Goal: Task Accomplishment & Management: Complete application form

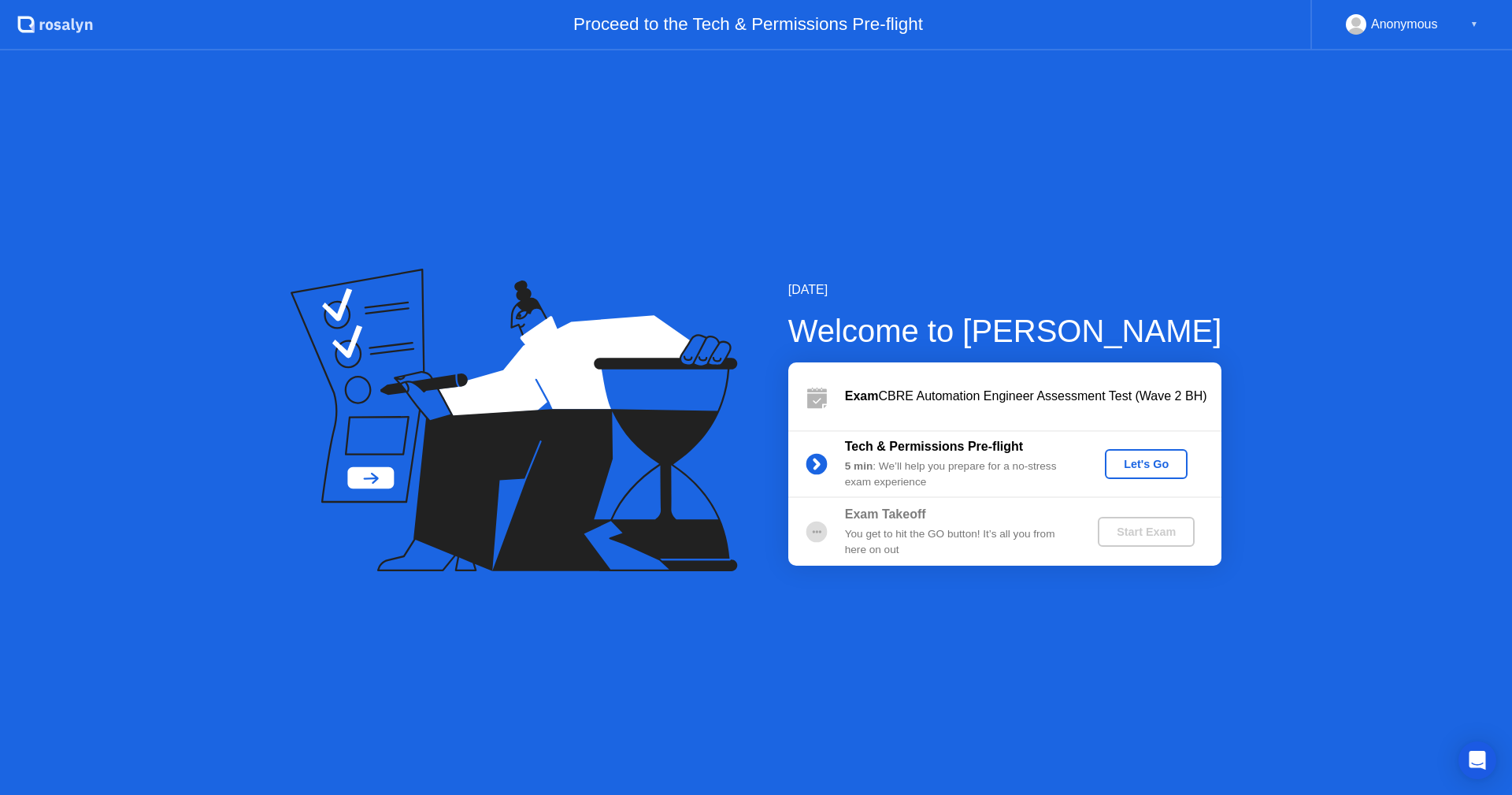
click at [1137, 458] on div "Let's Go" at bounding box center [1146, 464] width 70 height 13
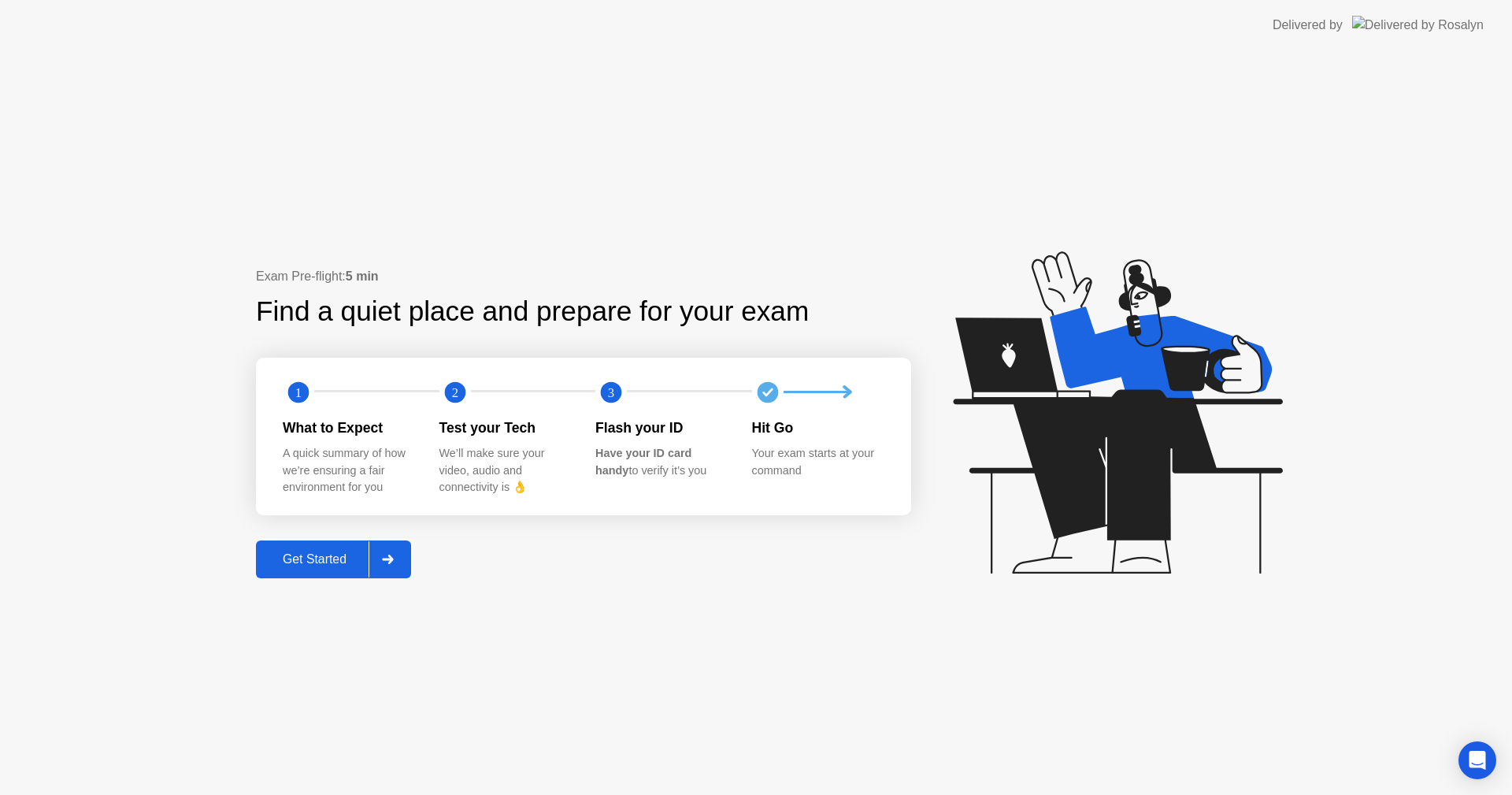
click at [327, 558] on div "Get Started" at bounding box center [314, 559] width 108 height 14
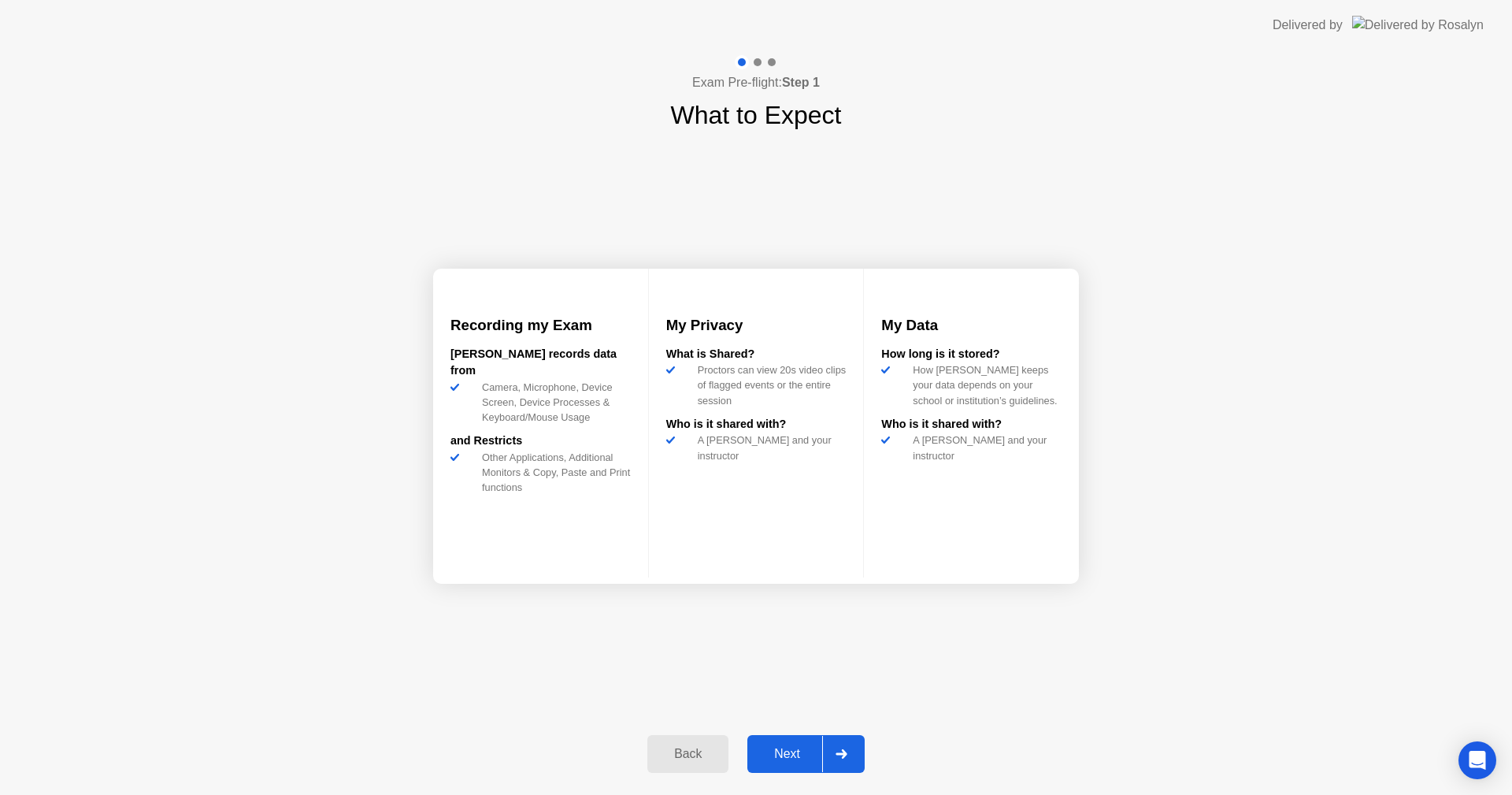
click at [776, 741] on button "Next" at bounding box center [806, 753] width 117 height 38
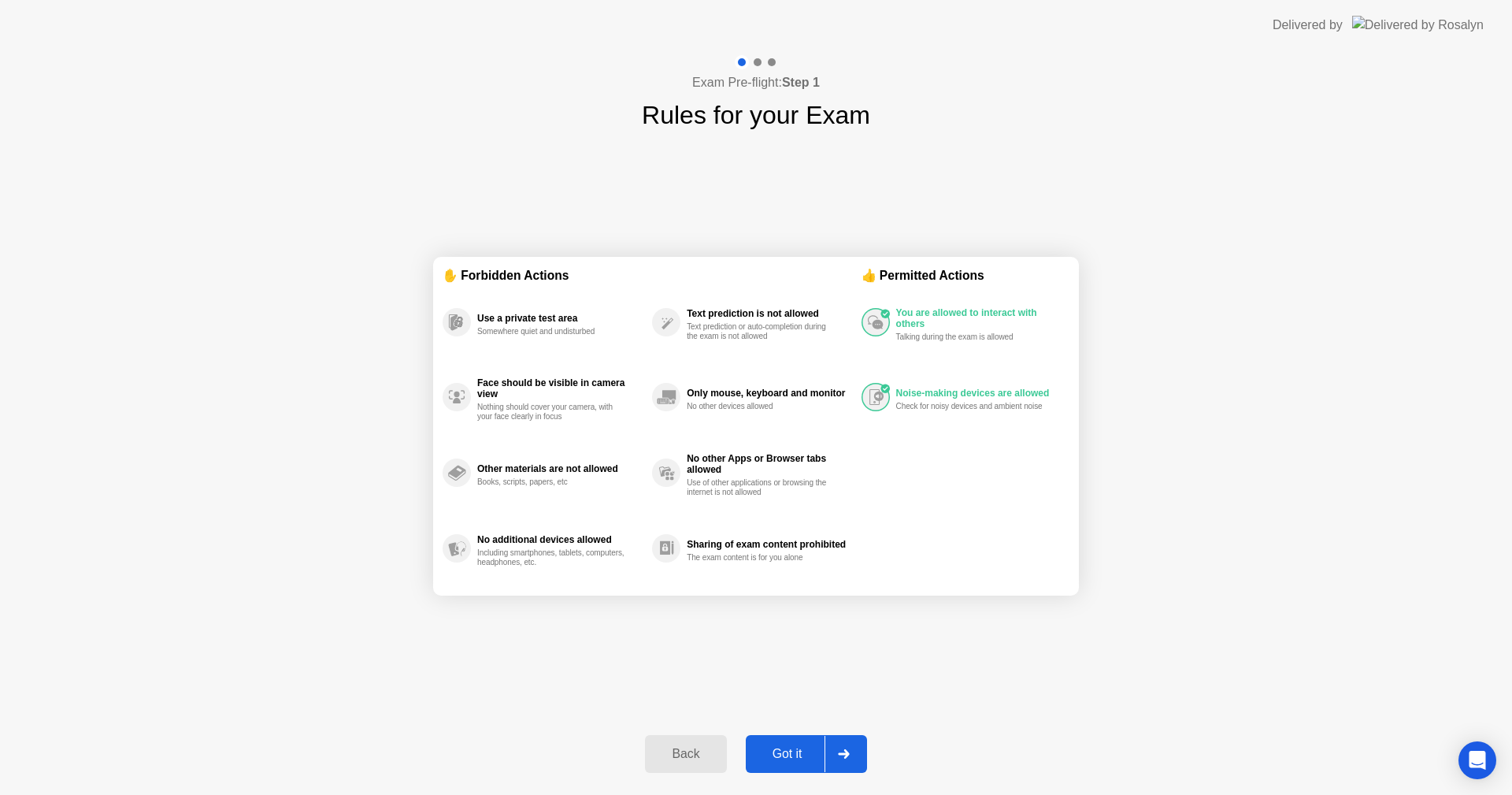
click at [784, 748] on div "Got it" at bounding box center [788, 754] width 74 height 14
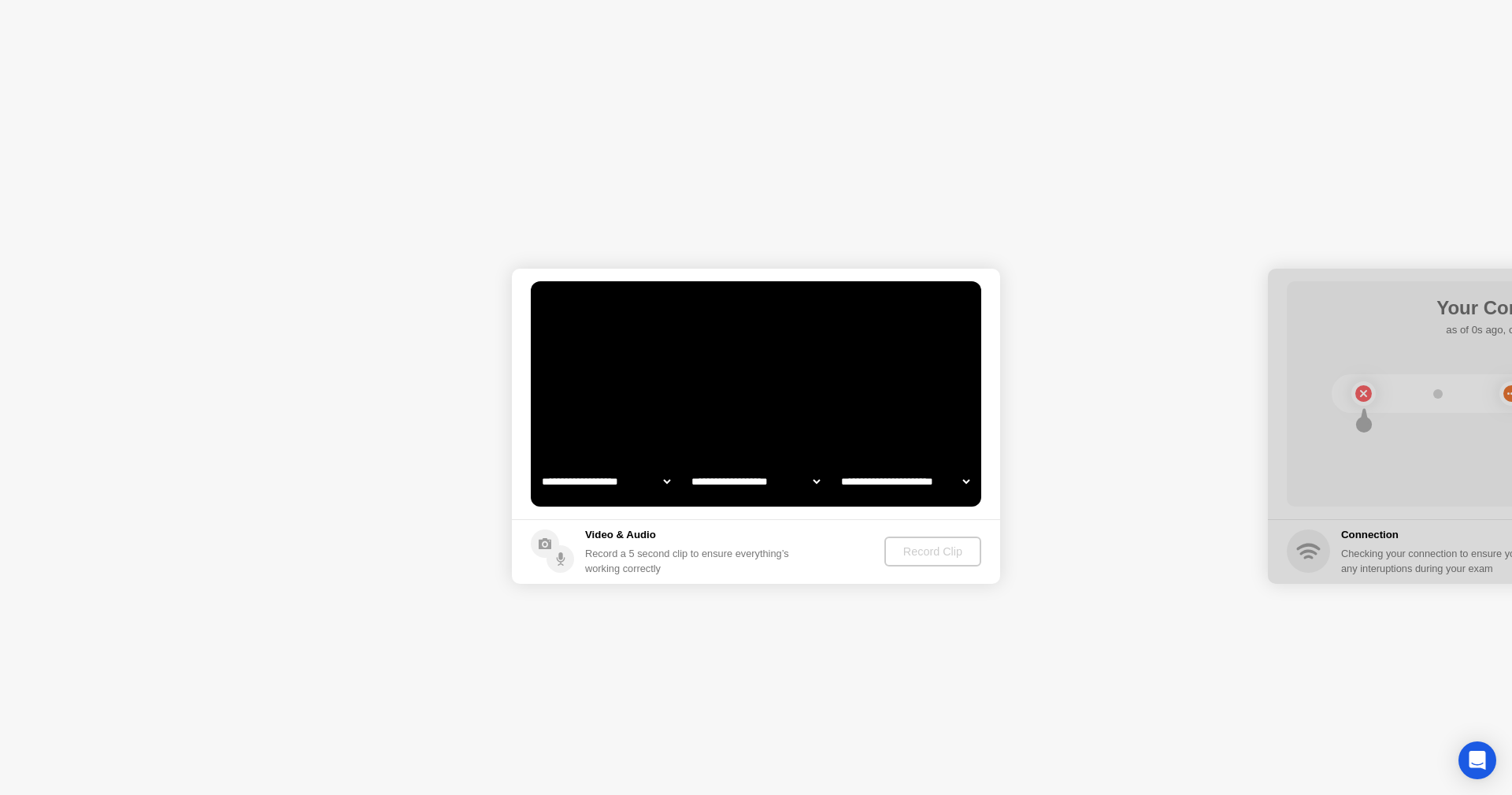
select select "**********"
select select "*******"
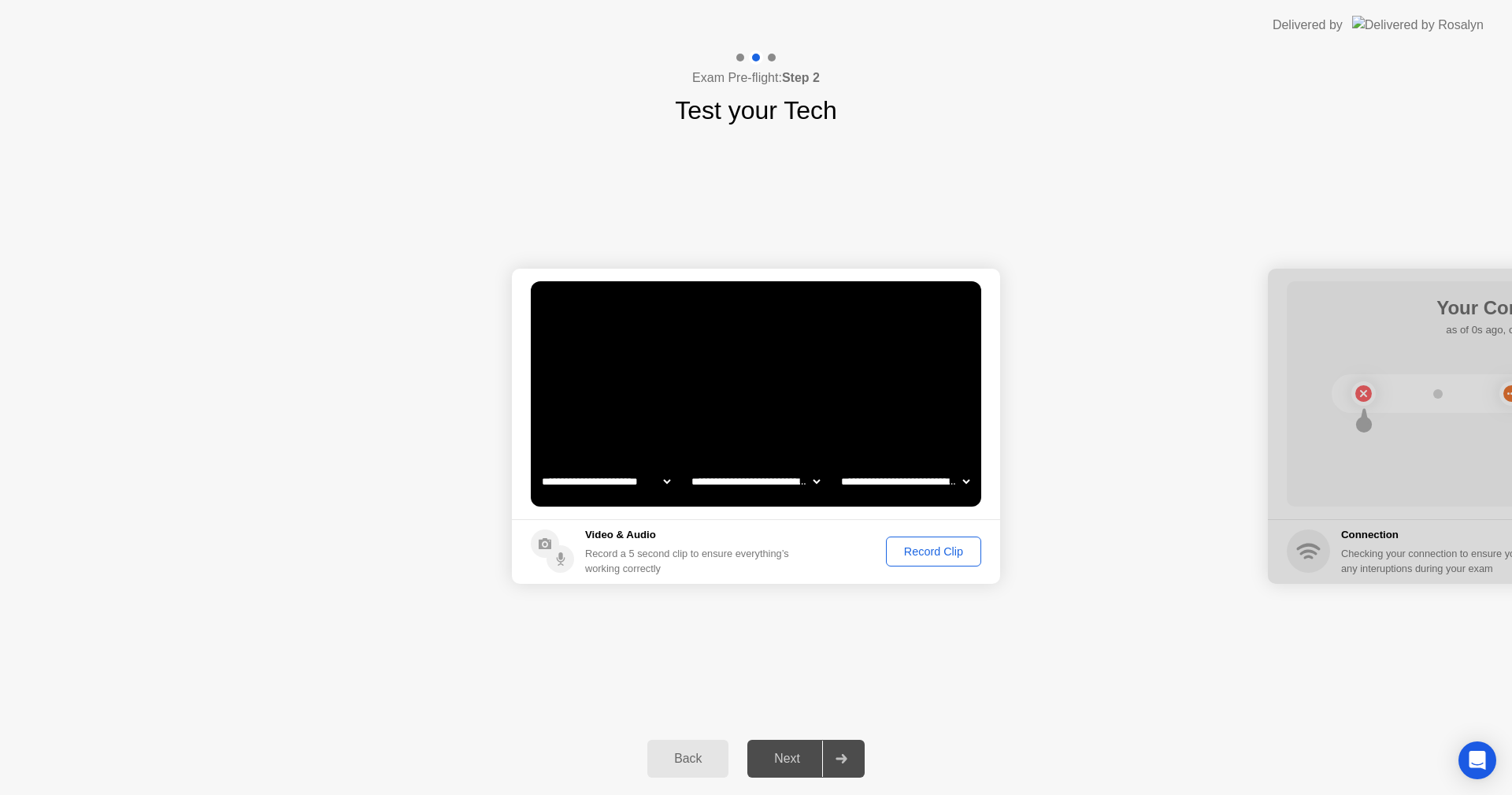
click at [907, 555] on div "Record Clip" at bounding box center [934, 551] width 85 height 13
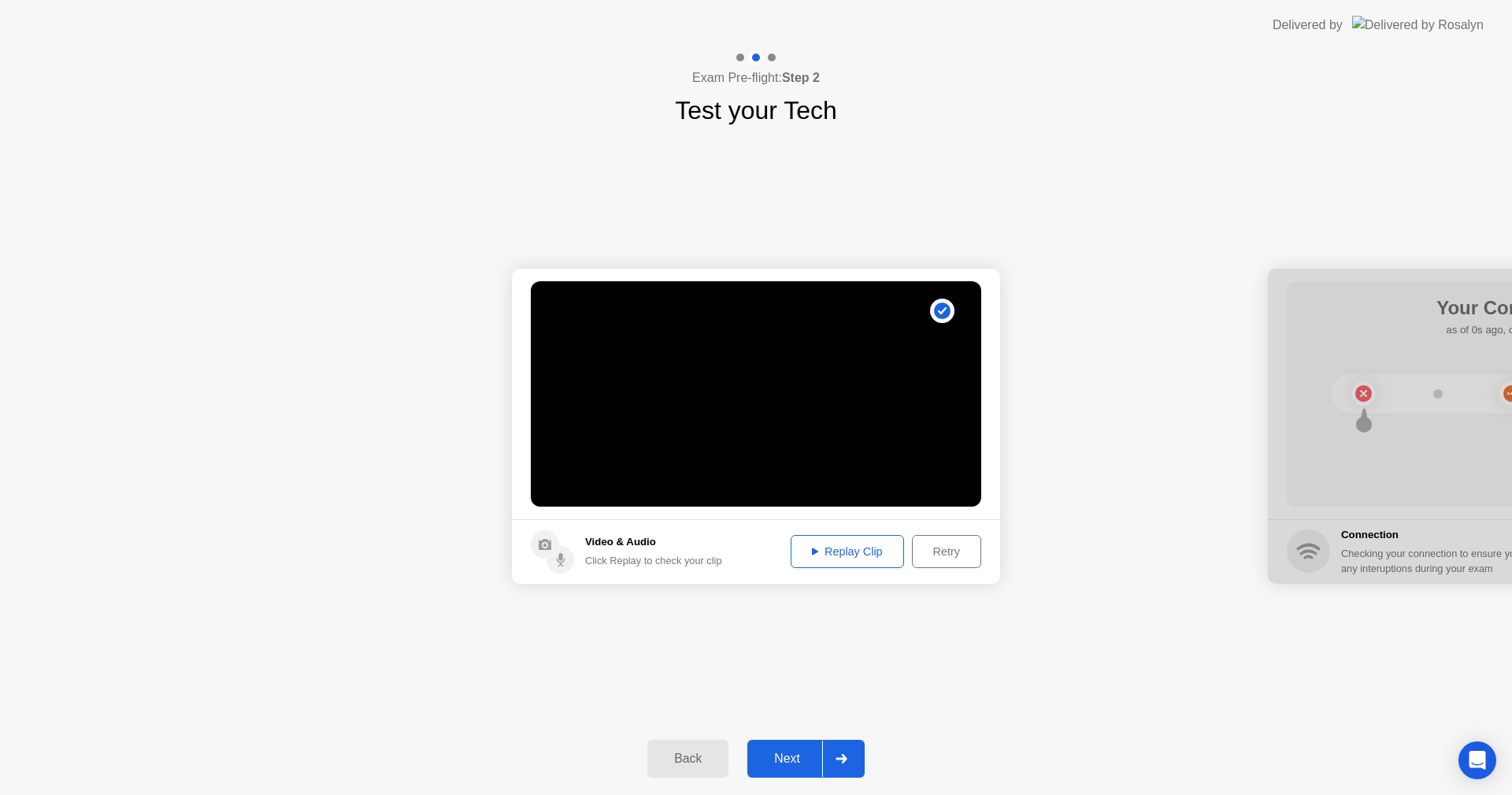
click at [809, 752] on div "Next" at bounding box center [788, 759] width 70 height 14
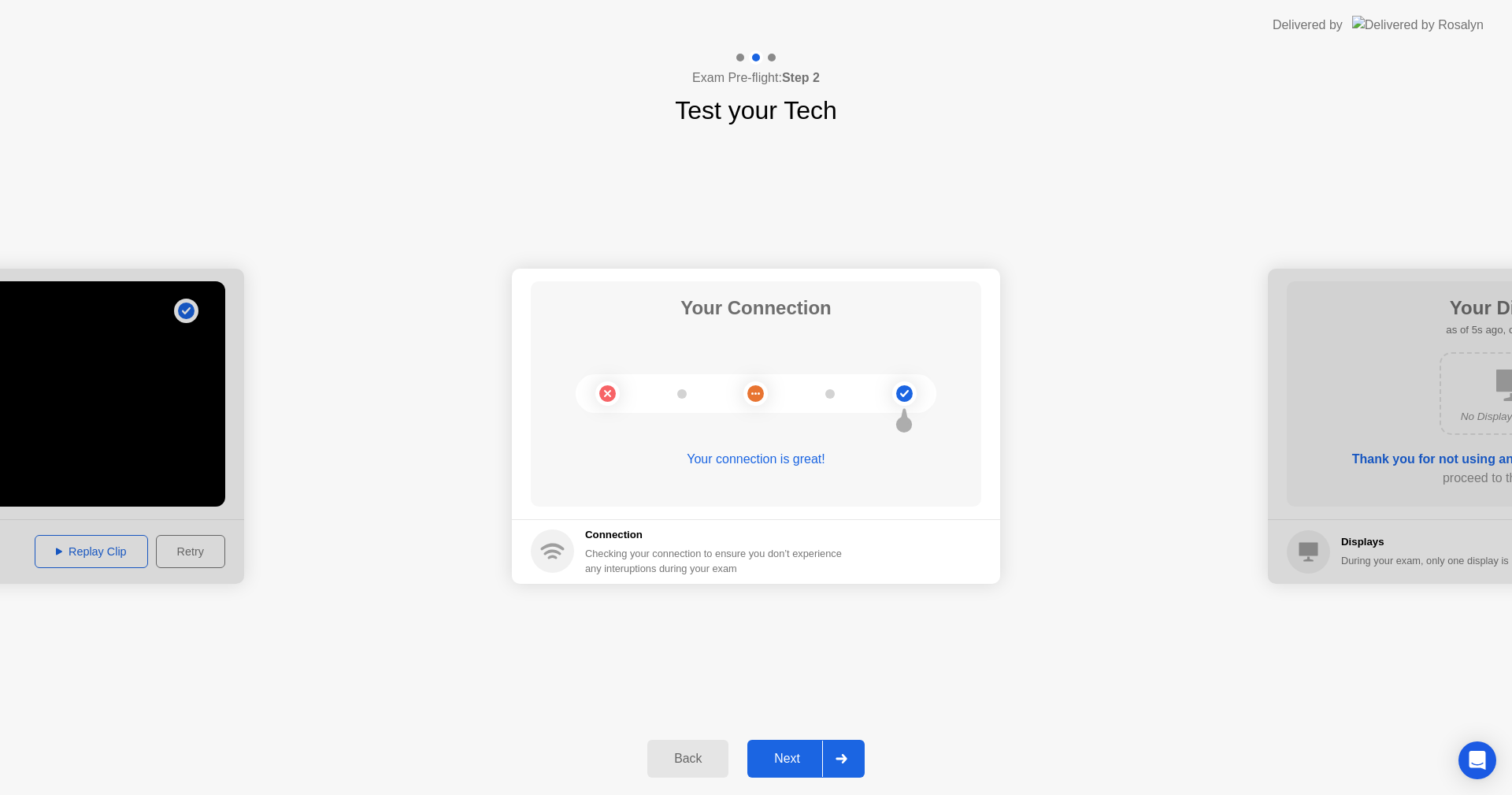
click at [800, 753] on div "Next" at bounding box center [788, 759] width 70 height 14
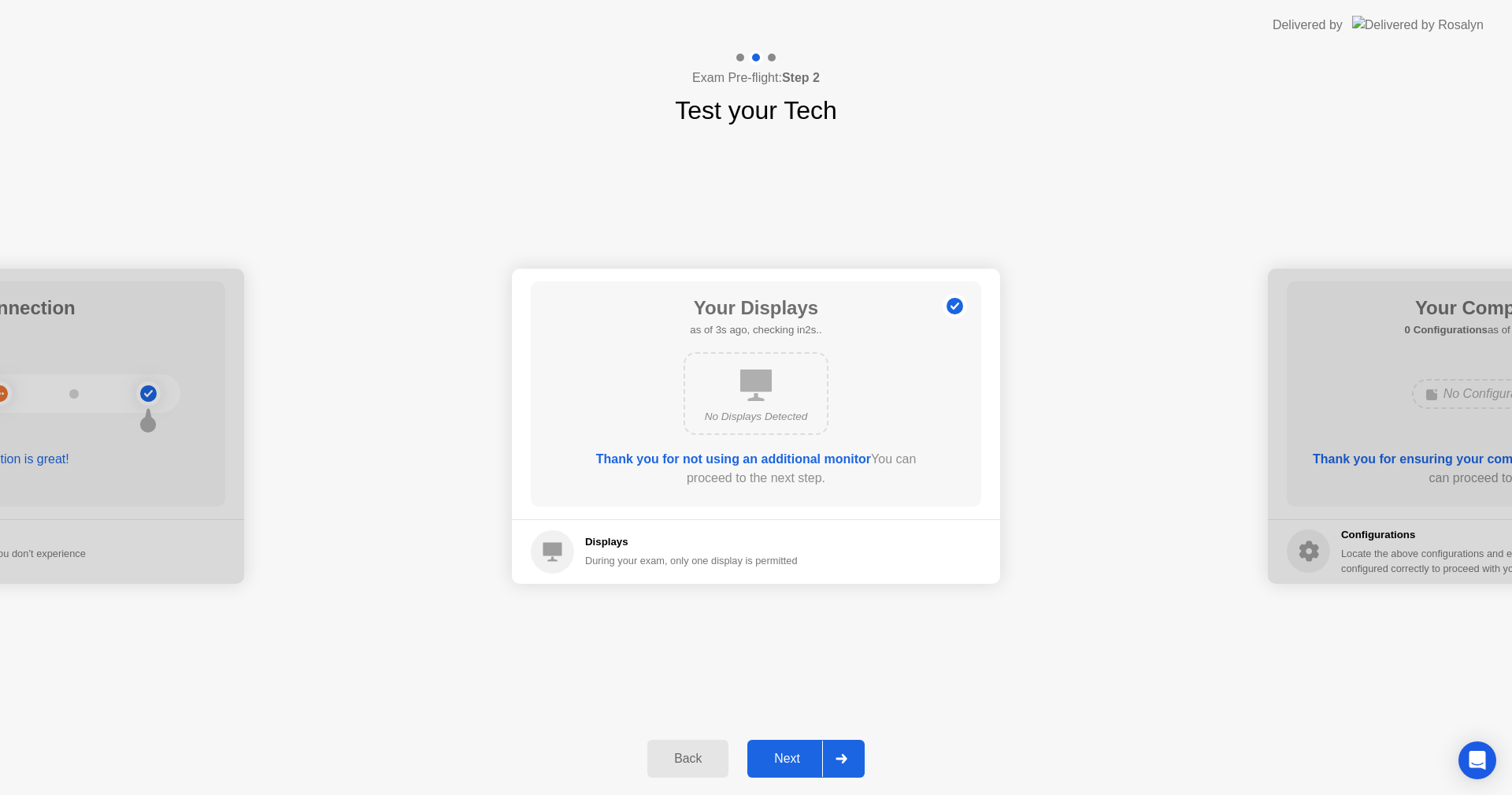
click at [794, 752] on div "Next" at bounding box center [788, 759] width 70 height 14
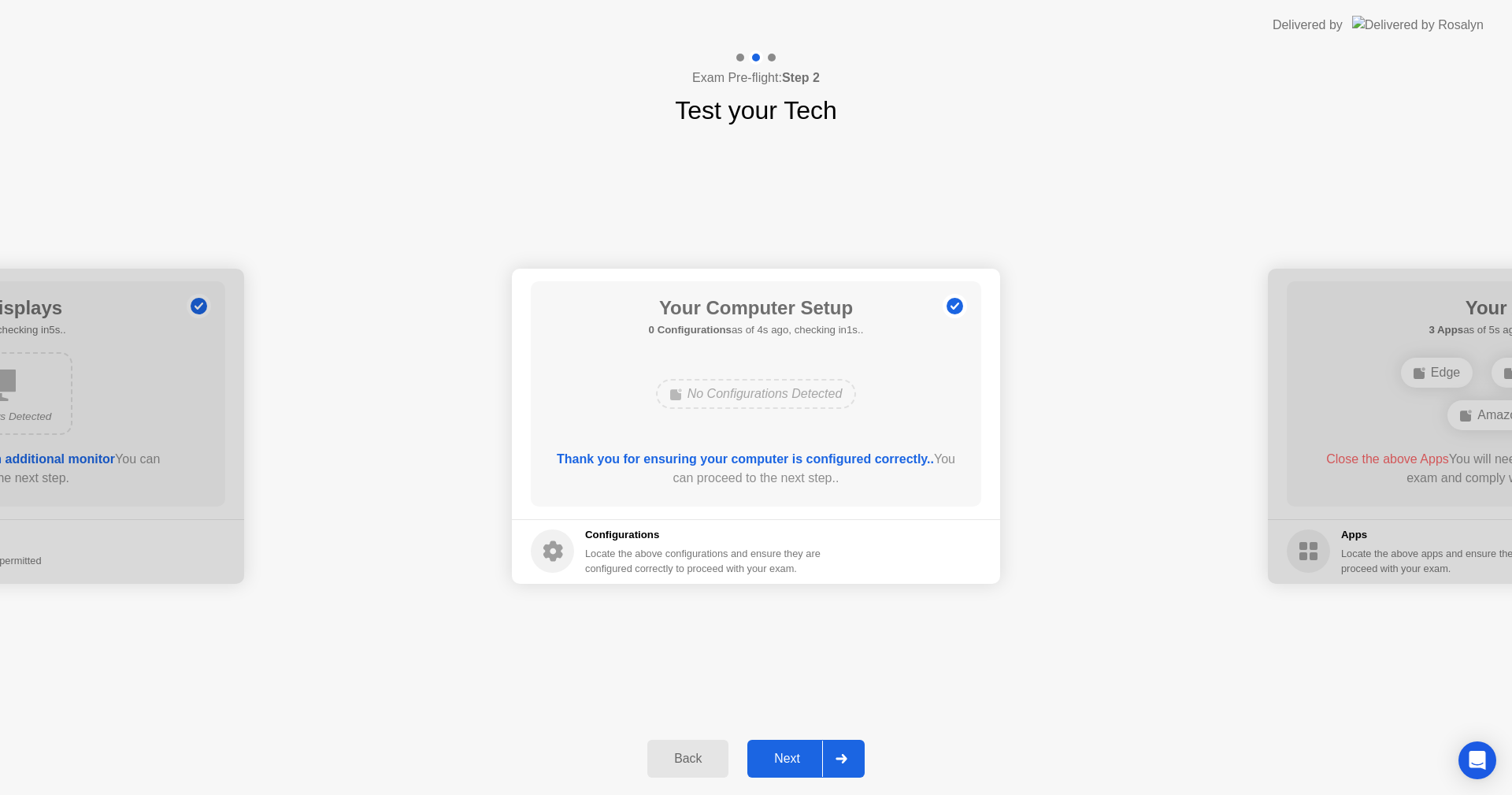
click at [797, 753] on div "Next" at bounding box center [788, 759] width 70 height 14
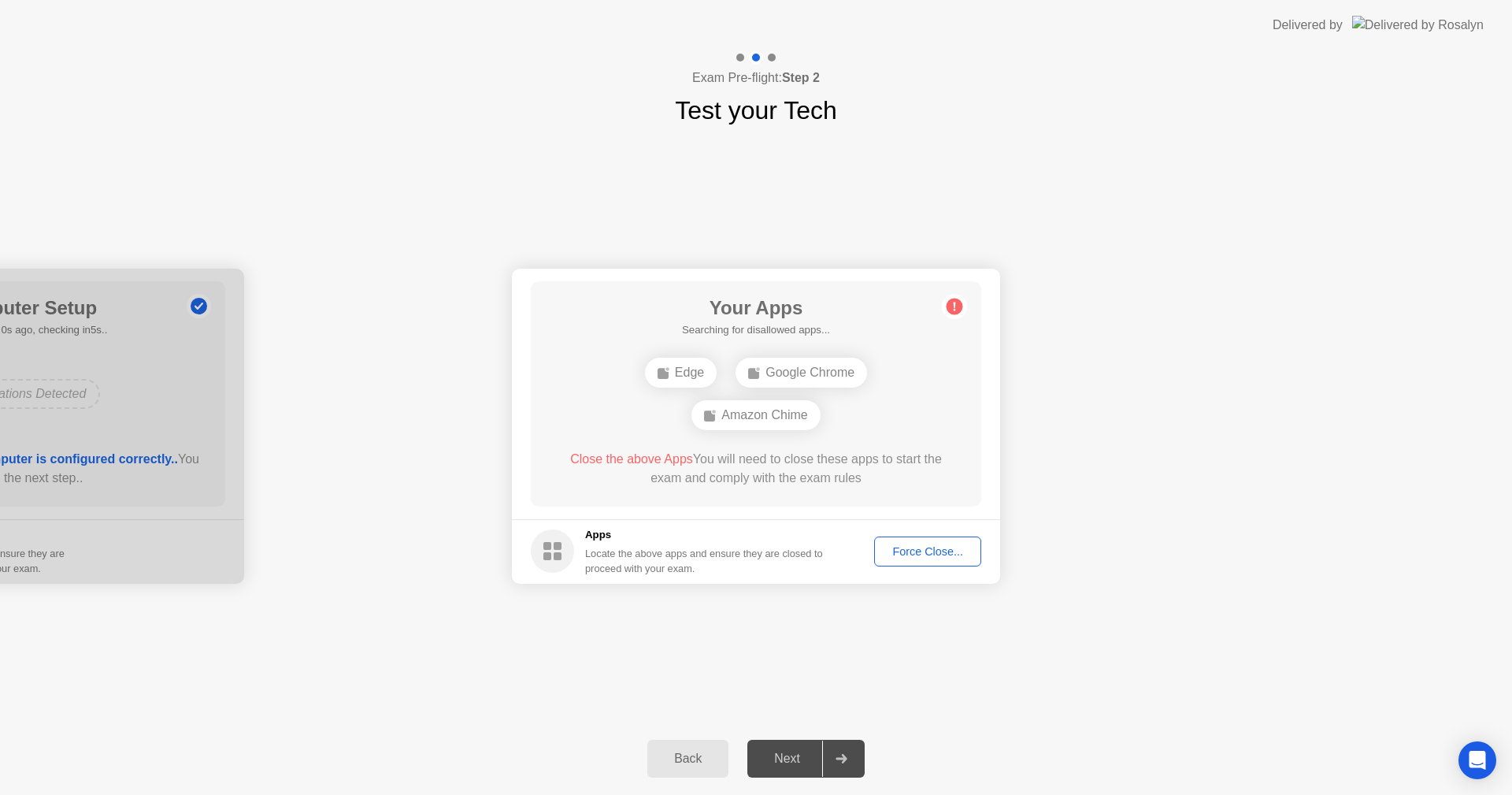
click at [954, 550] on div "Force Close..." at bounding box center [928, 551] width 96 height 13
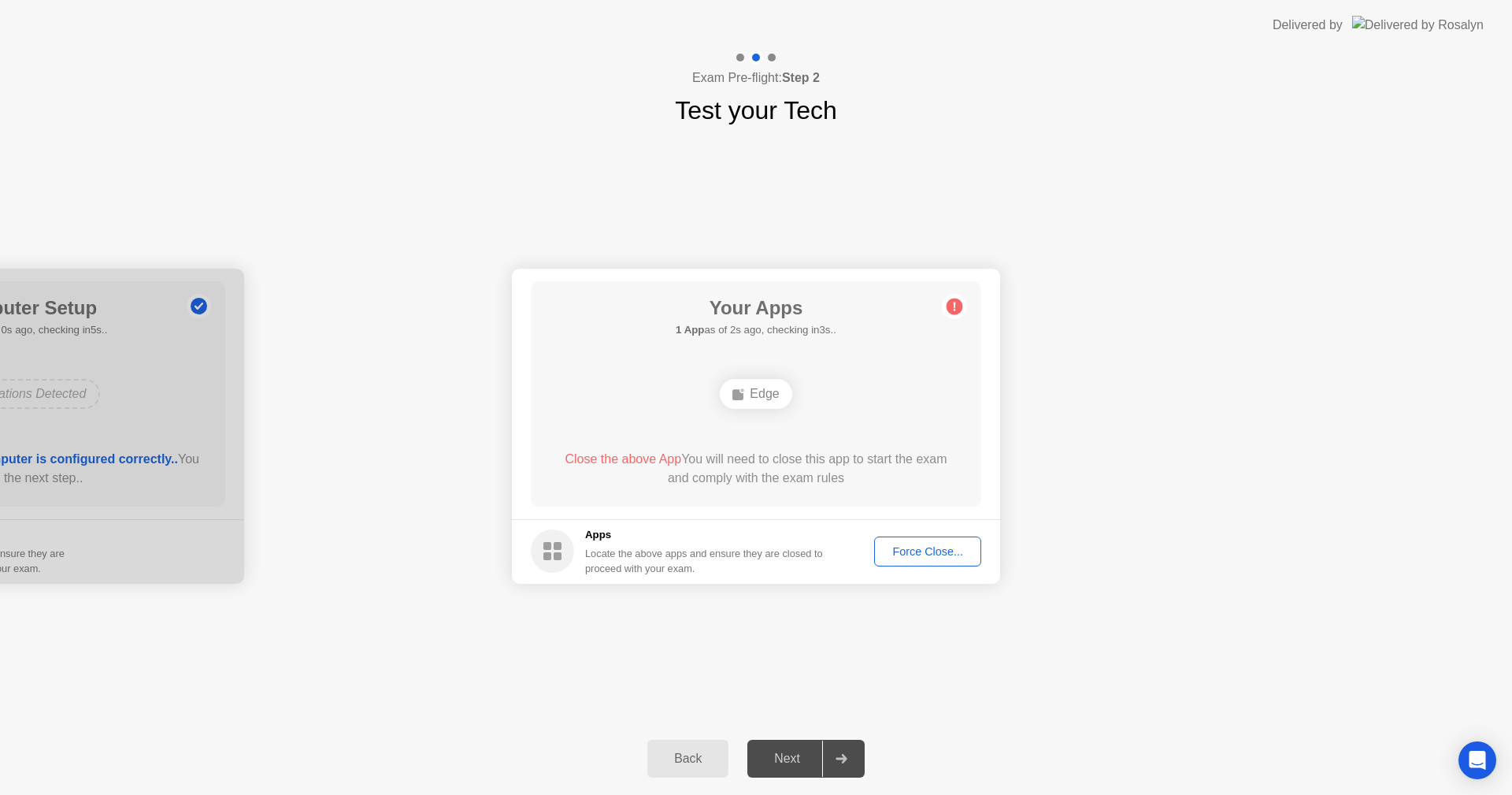
click at [903, 551] on div "Force Close..." at bounding box center [928, 551] width 96 height 13
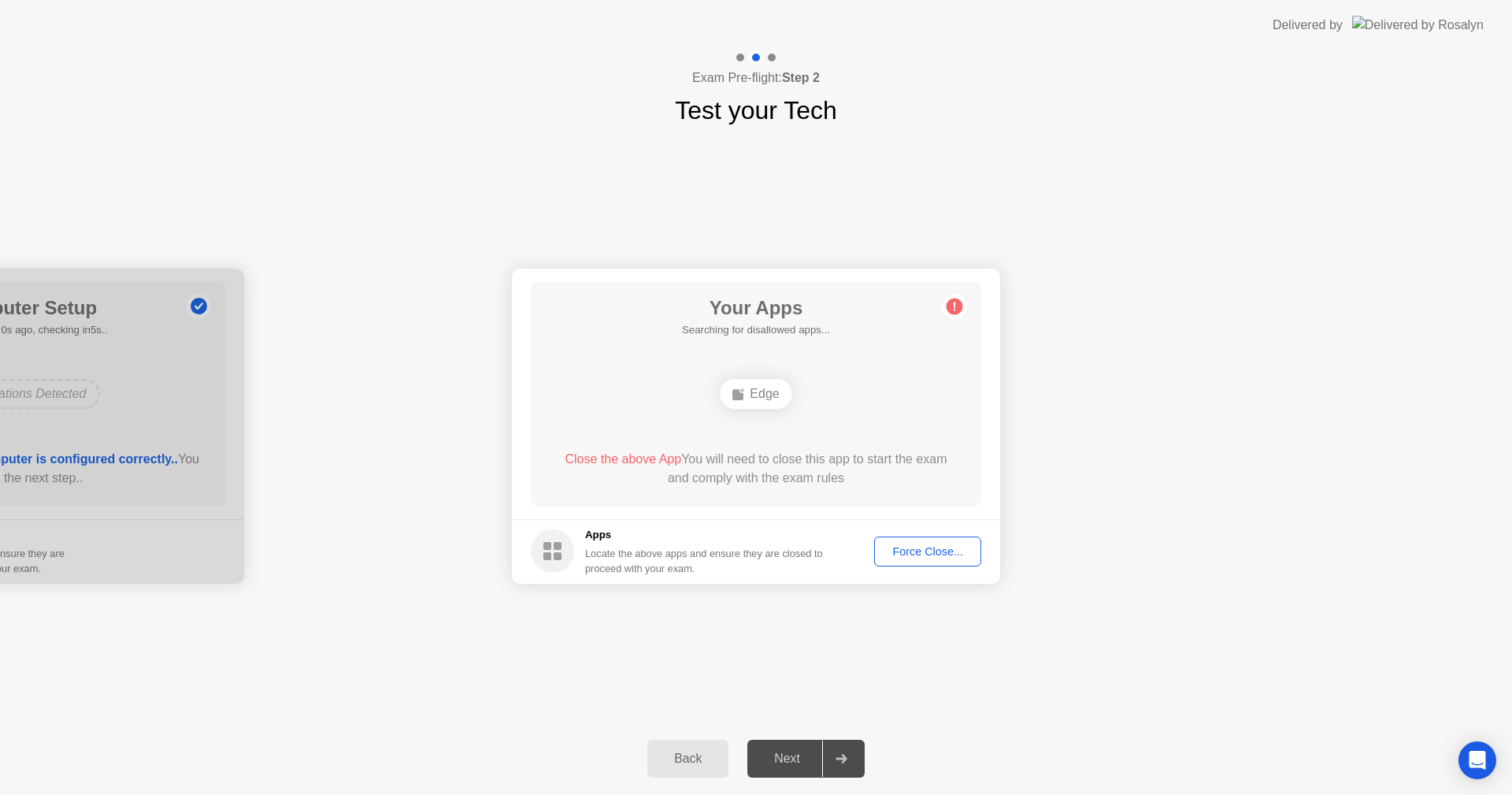
click at [768, 397] on div "Edge" at bounding box center [756, 393] width 72 height 30
click at [943, 553] on div "Force Close..." at bounding box center [928, 551] width 96 height 13
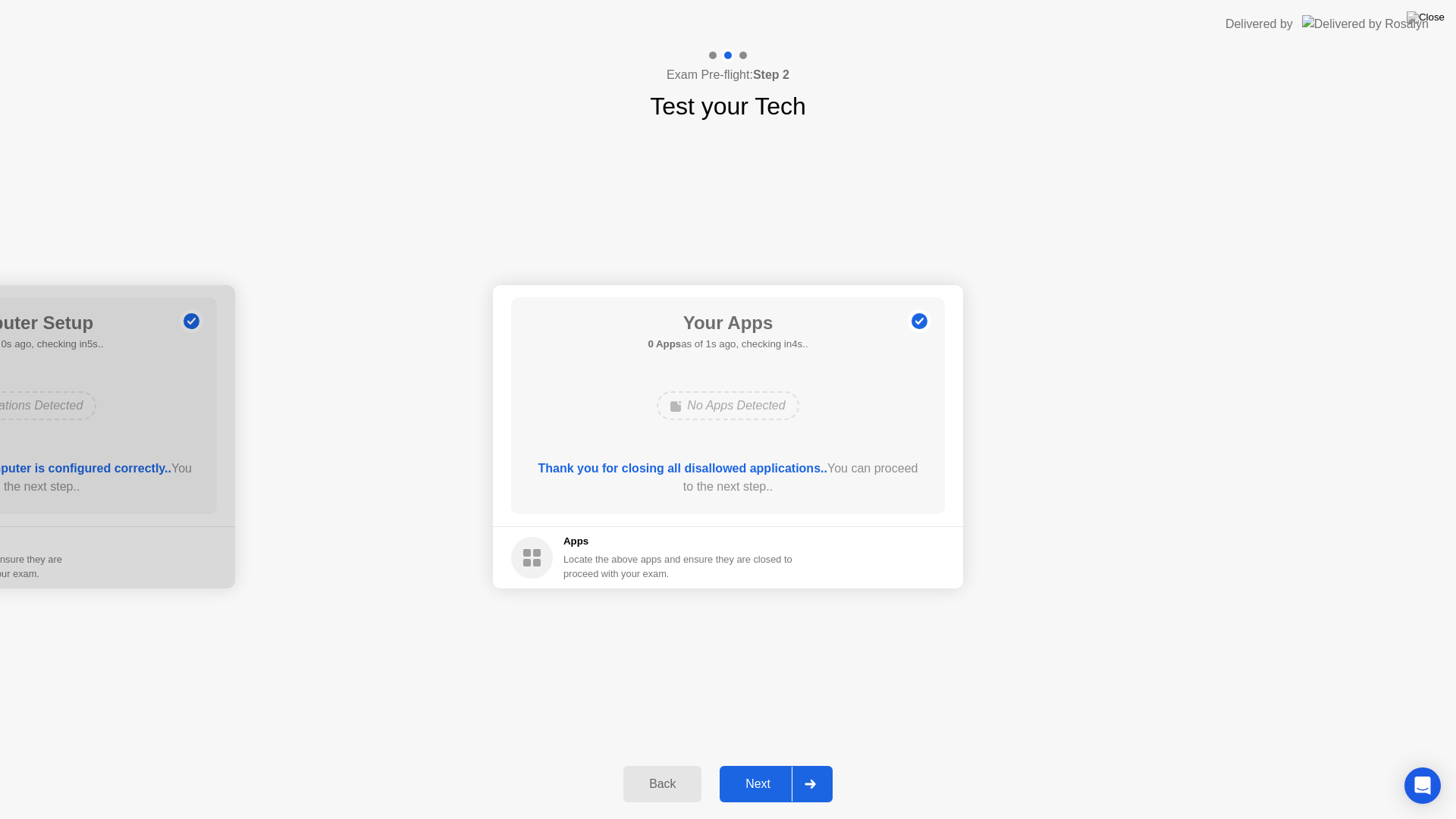
click at [752, 764] on div "Next" at bounding box center [758, 784] width 68 height 14
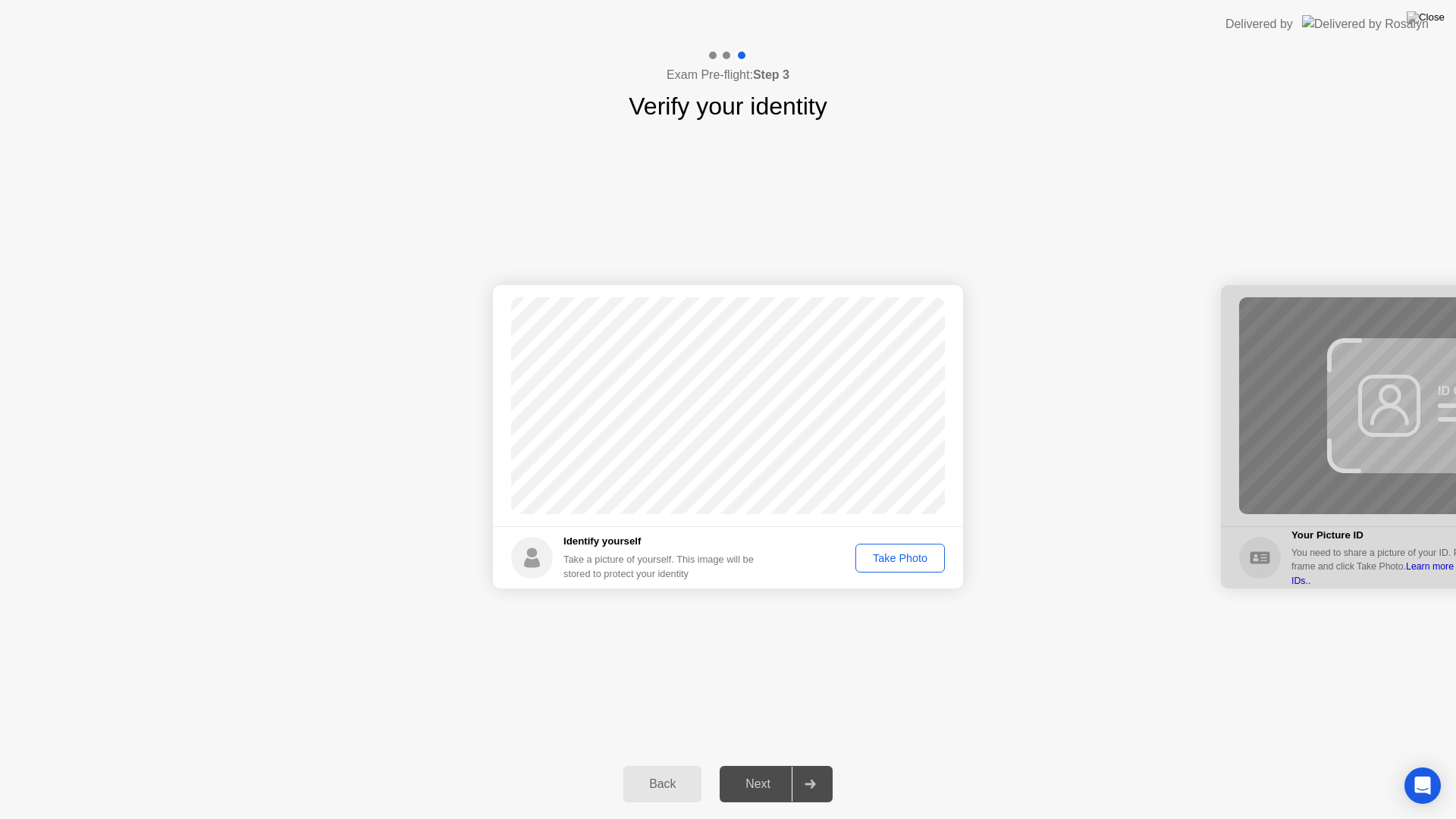
click at [911, 562] on div "Take Photo" at bounding box center [900, 558] width 79 height 12
click at [768, 764] on button "Next" at bounding box center [776, 784] width 113 height 36
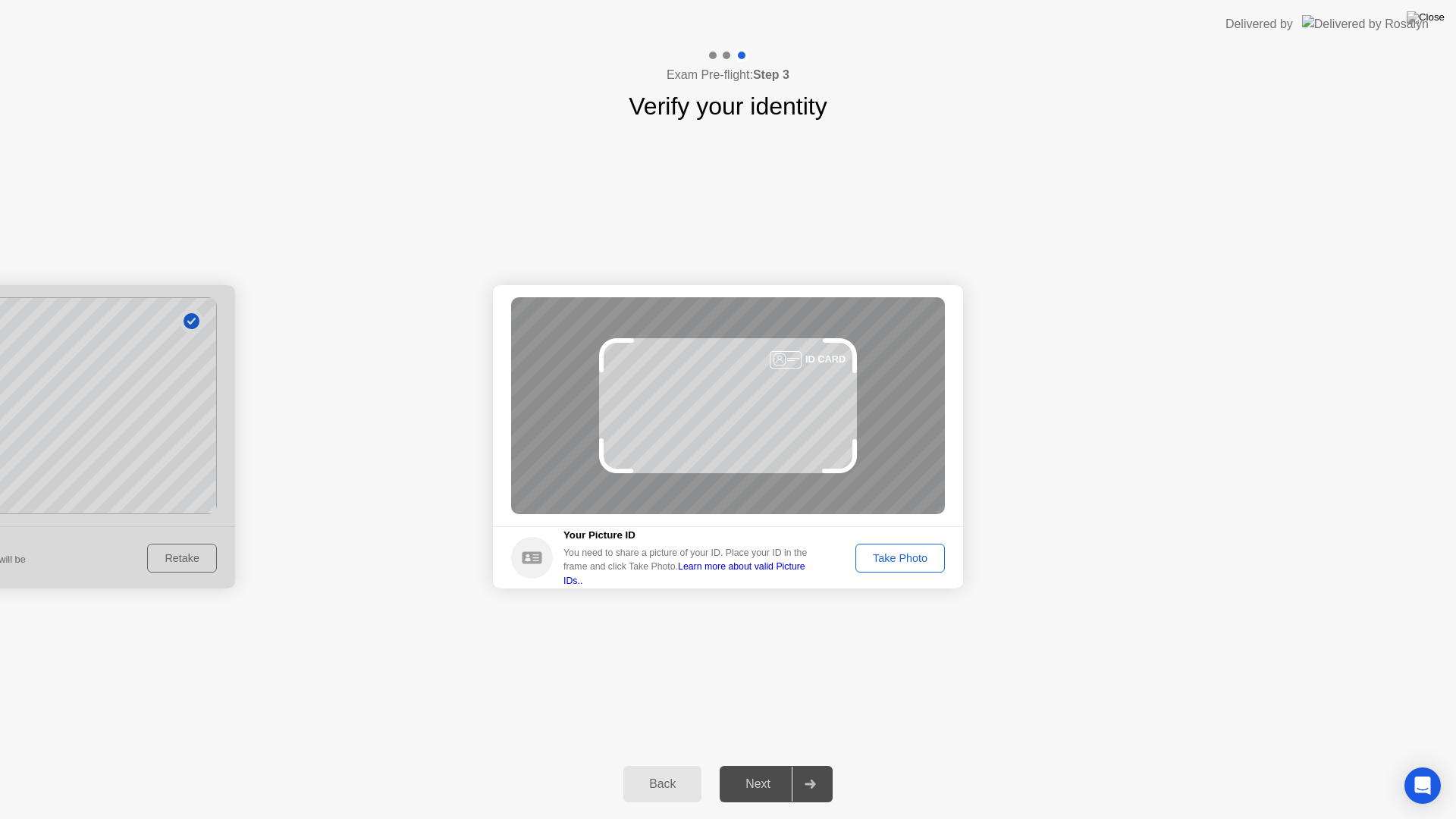
click at [902, 567] on button "Take Photo" at bounding box center [900, 558] width 89 height 28
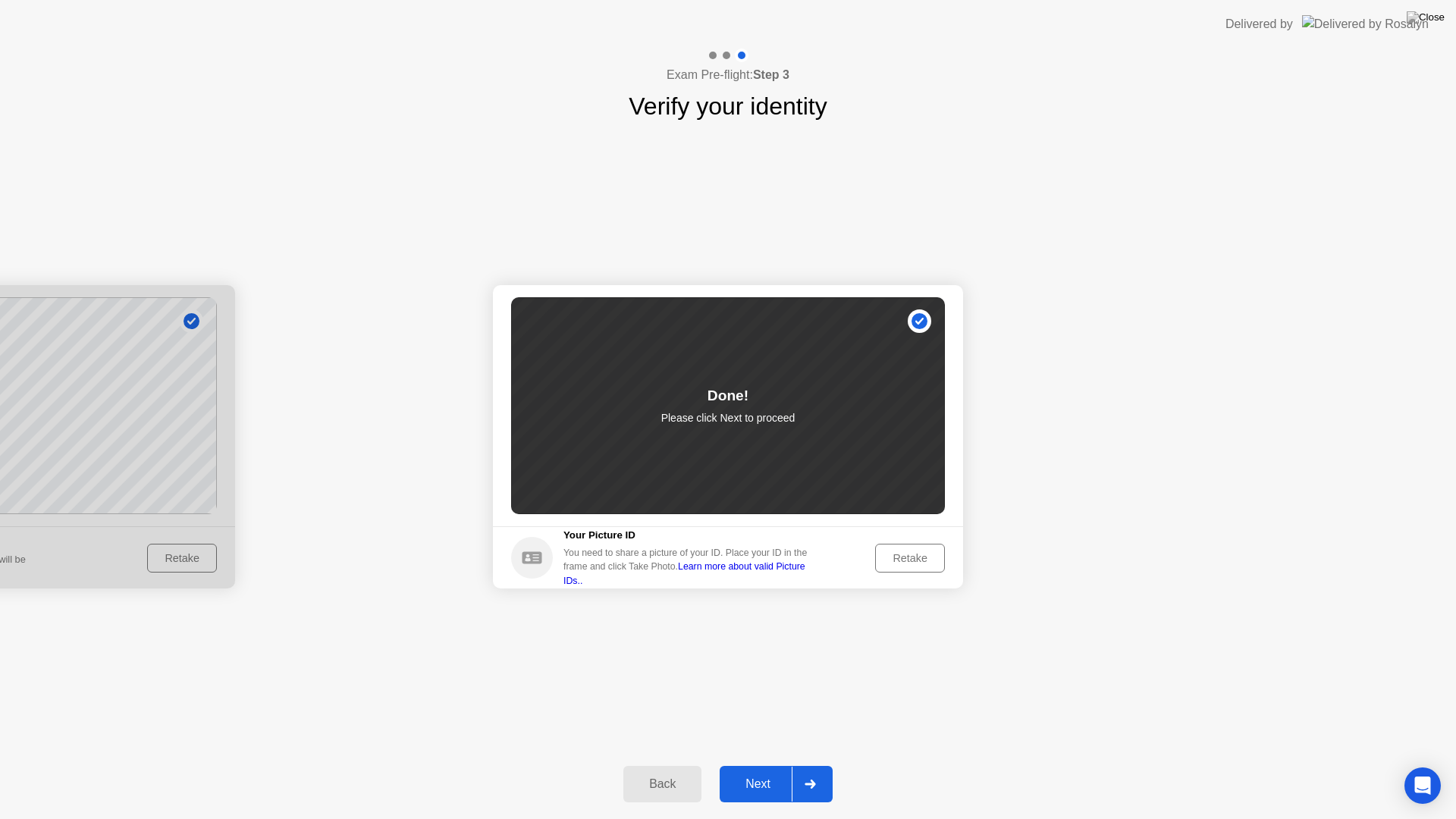
click at [764, 764] on button "Next" at bounding box center [776, 784] width 113 height 36
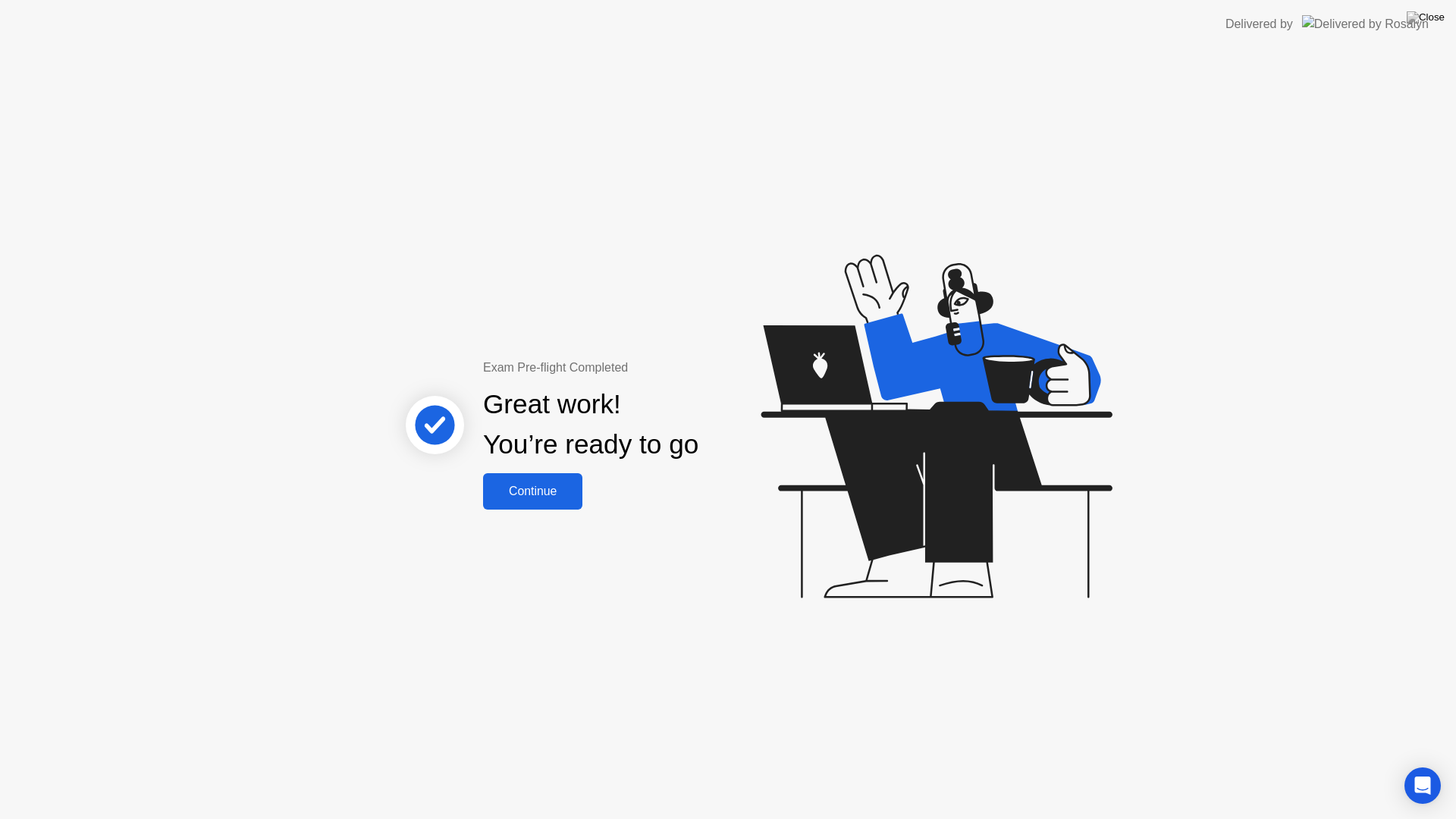
click at [565, 494] on div "Continue" at bounding box center [532, 491] width 90 height 14
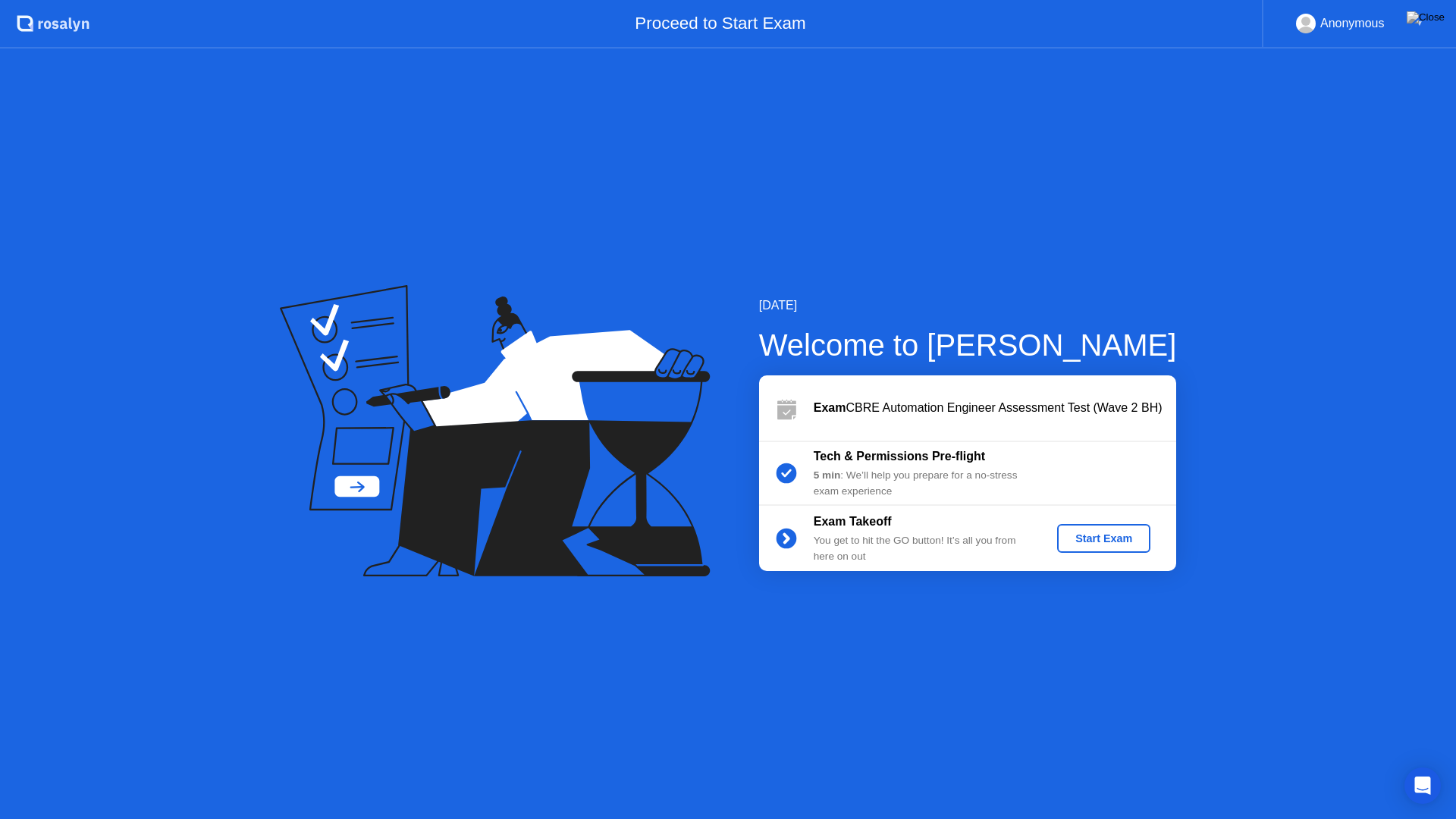
click at [1101, 534] on div "Start Exam" at bounding box center [1104, 538] width 82 height 12
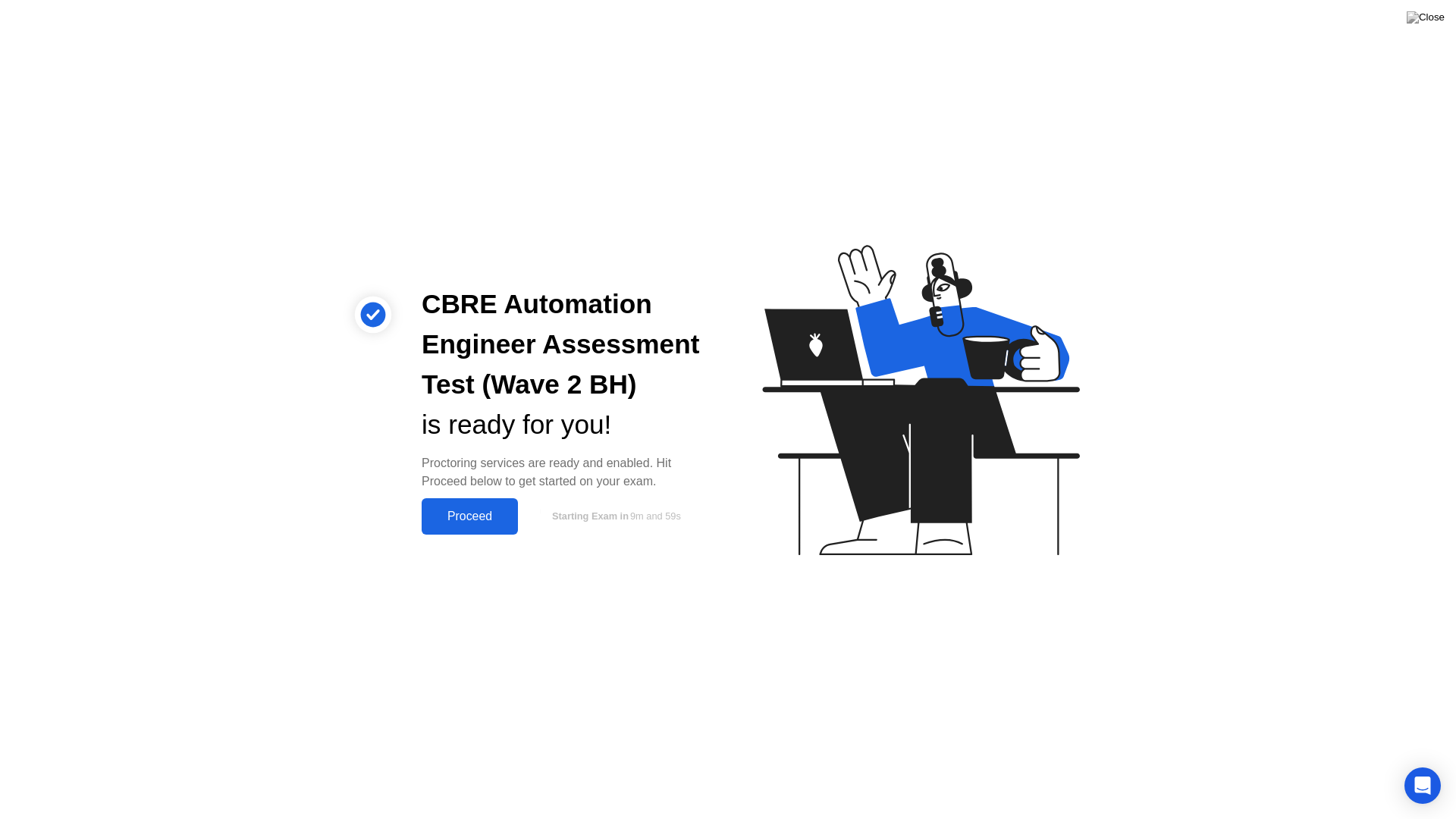
click at [470, 518] on div "Proceed" at bounding box center [469, 517] width 87 height 14
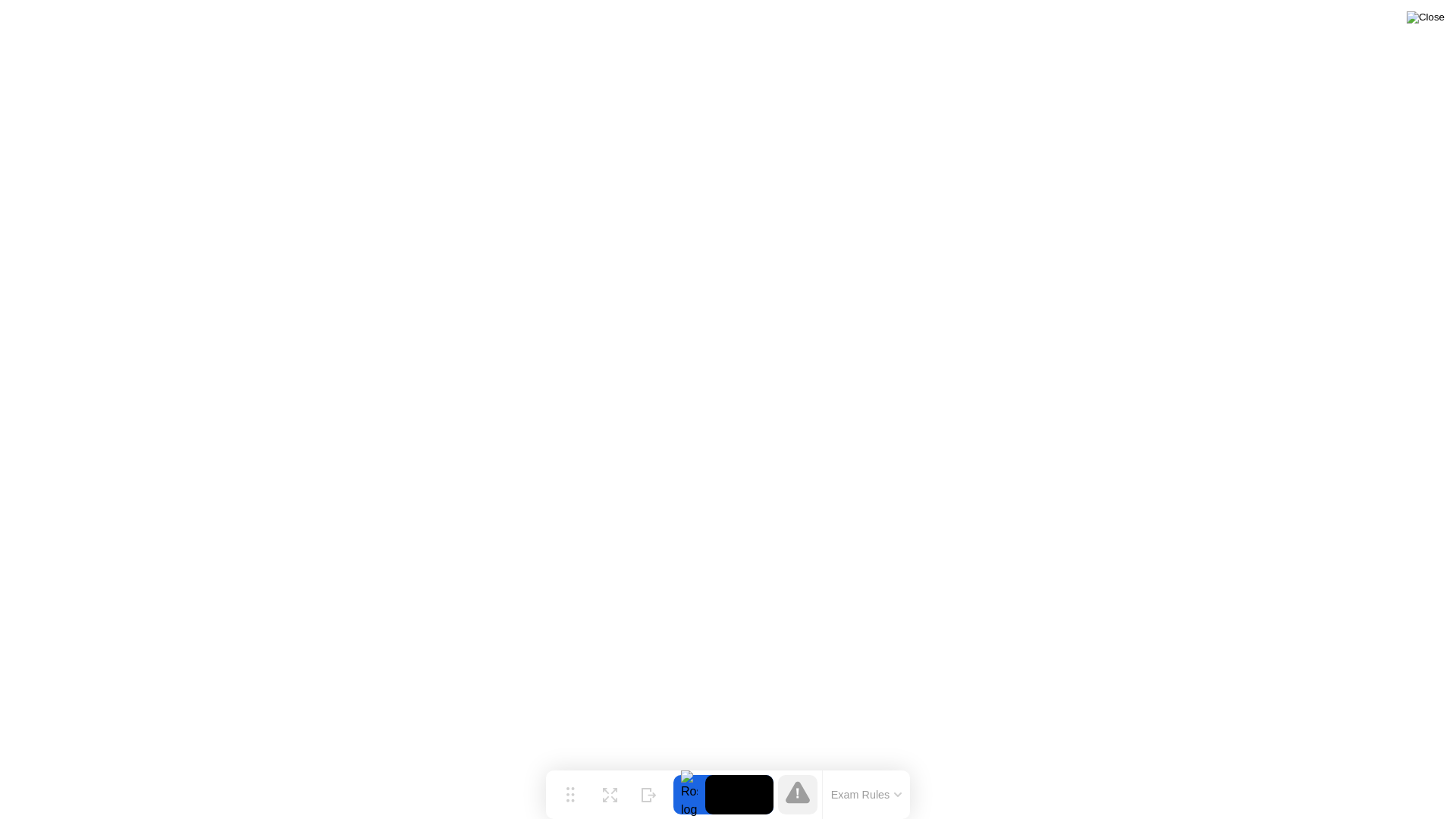
click at [1438, 21] on img at bounding box center [1425, 18] width 38 height 12
